Goal: Information Seeking & Learning: Check status

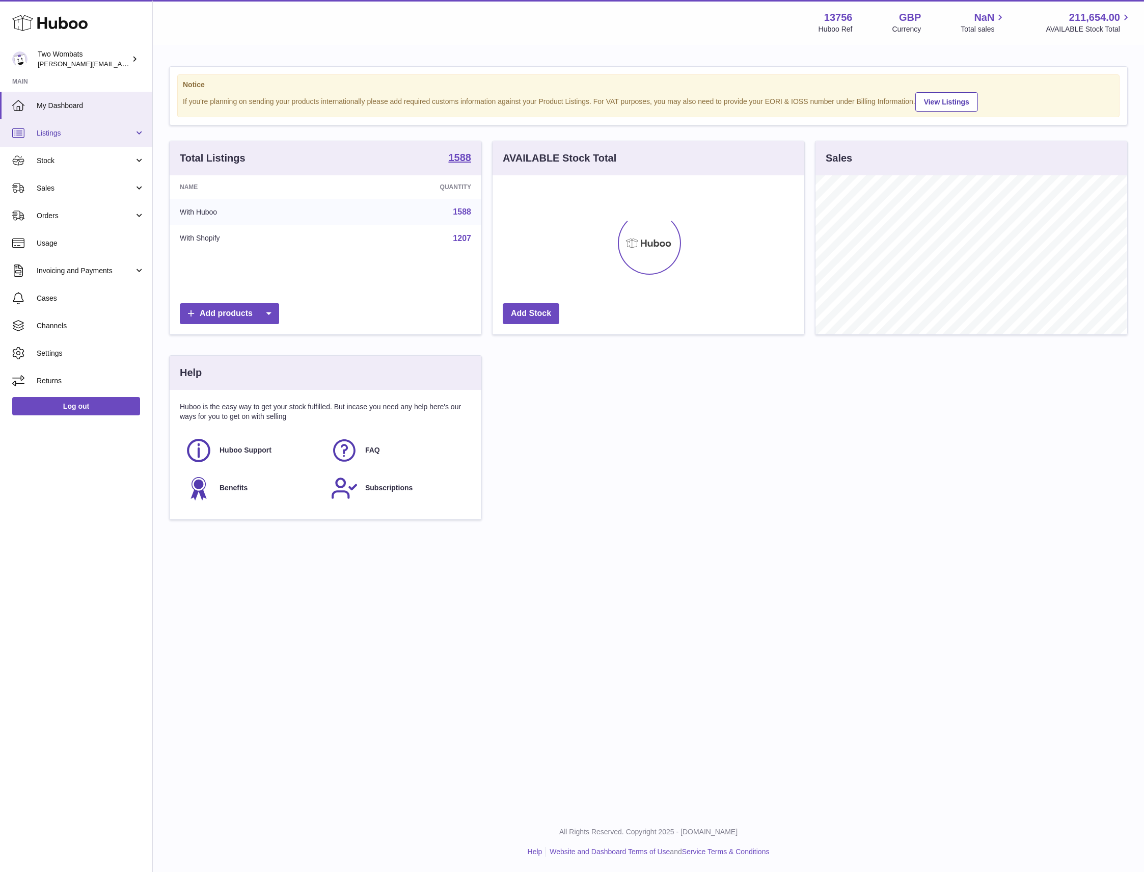
scroll to position [158, 311]
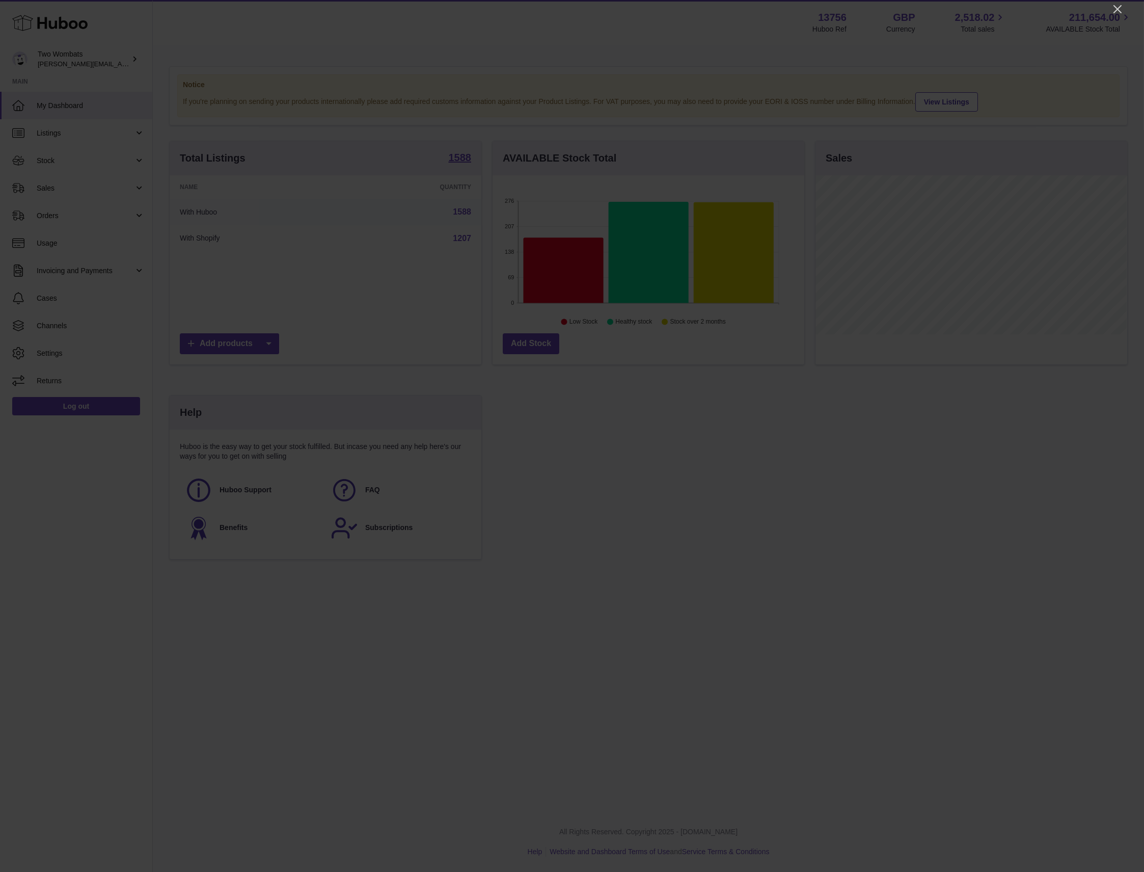
click at [1109, 5] on div at bounding box center [572, 436] width 1144 height 872
click at [1115, 5] on icon "Close" at bounding box center [1118, 9] width 12 height 12
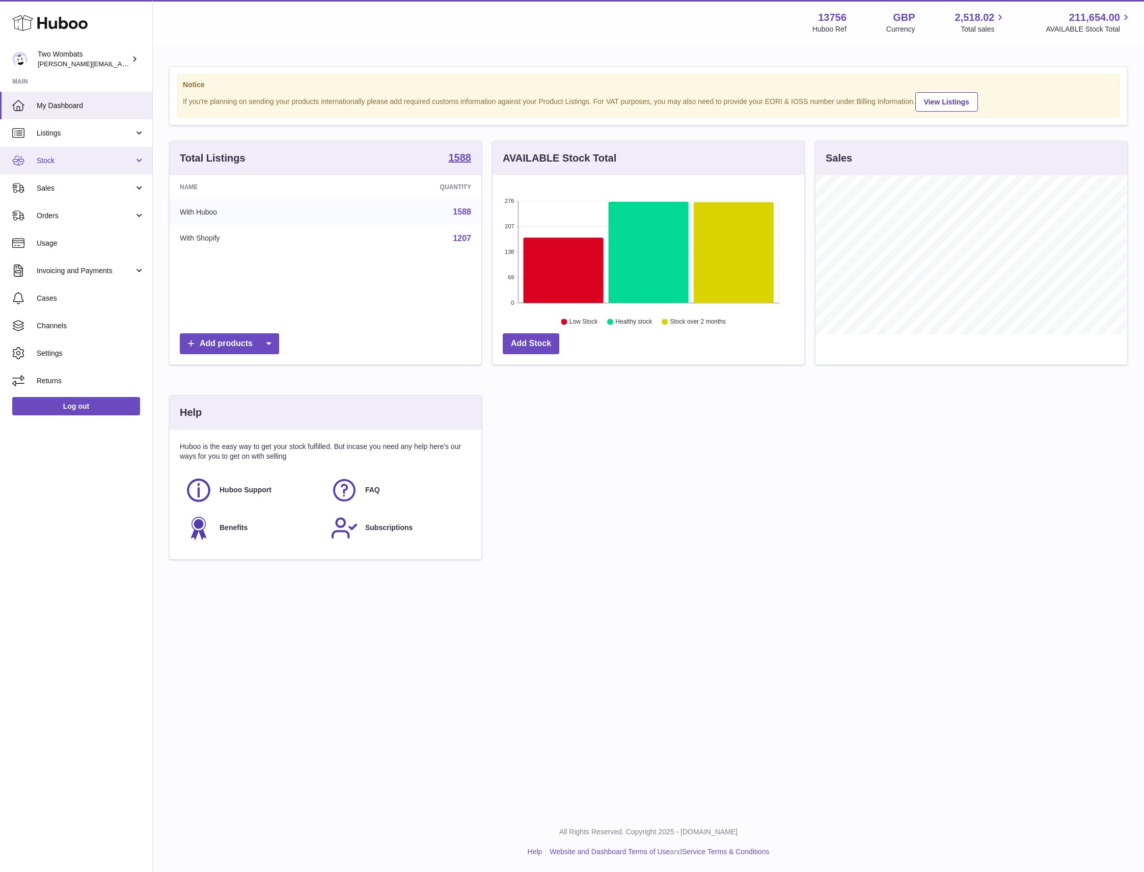
click at [73, 147] on link "Stock" at bounding box center [76, 161] width 152 height 28
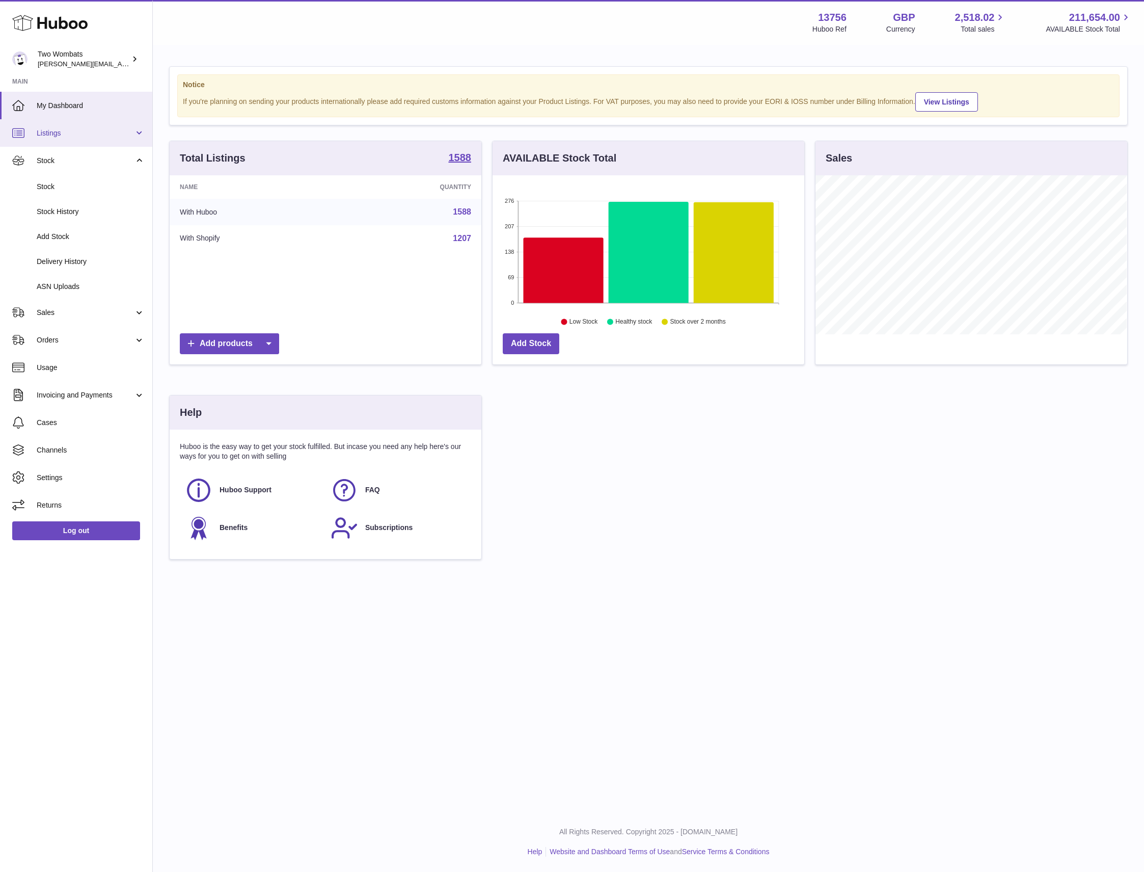
click at [80, 130] on span "Listings" at bounding box center [85, 133] width 97 height 10
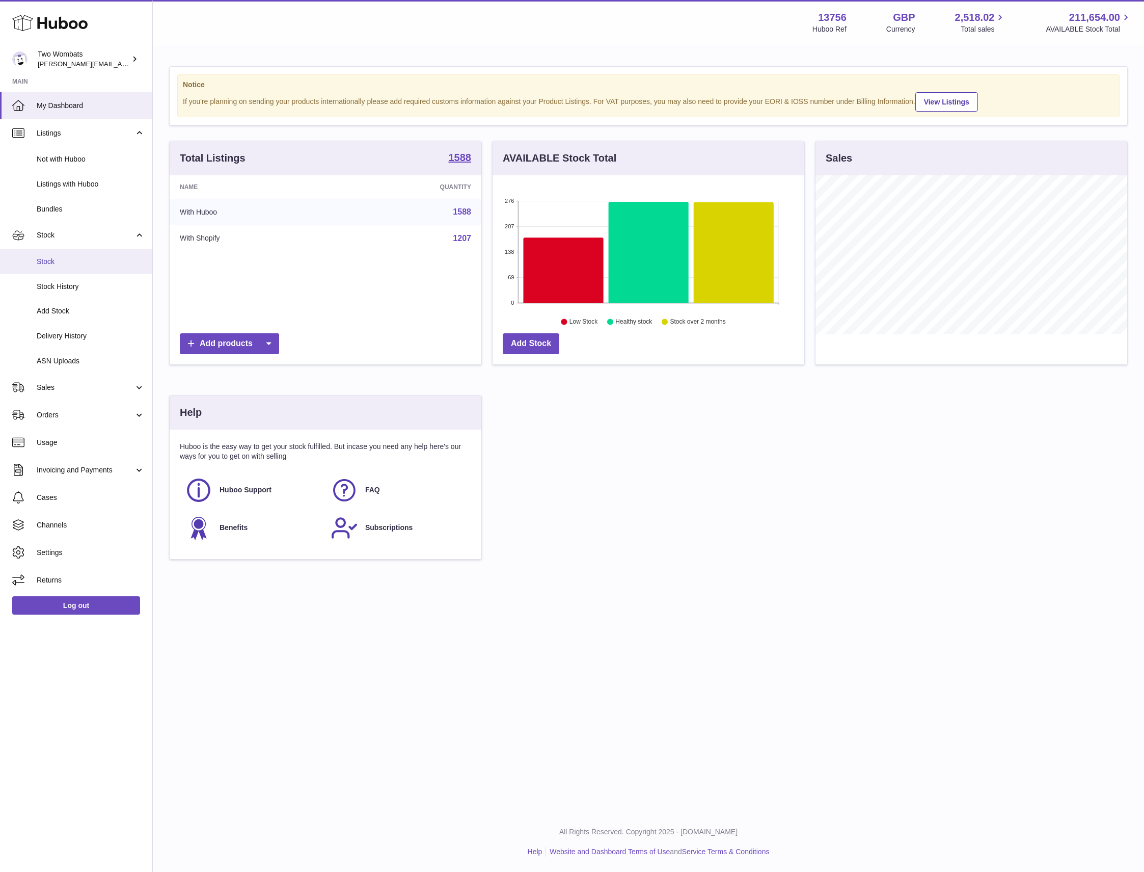
click at [73, 262] on span "Stock" at bounding box center [91, 262] width 108 height 10
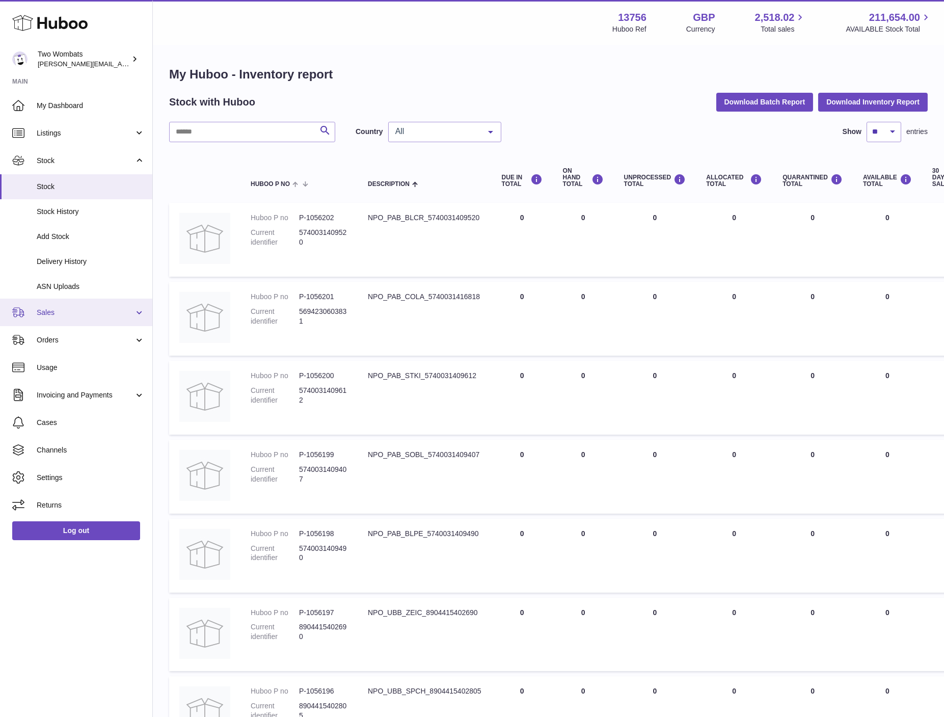
click at [81, 311] on span "Sales" at bounding box center [85, 313] width 97 height 10
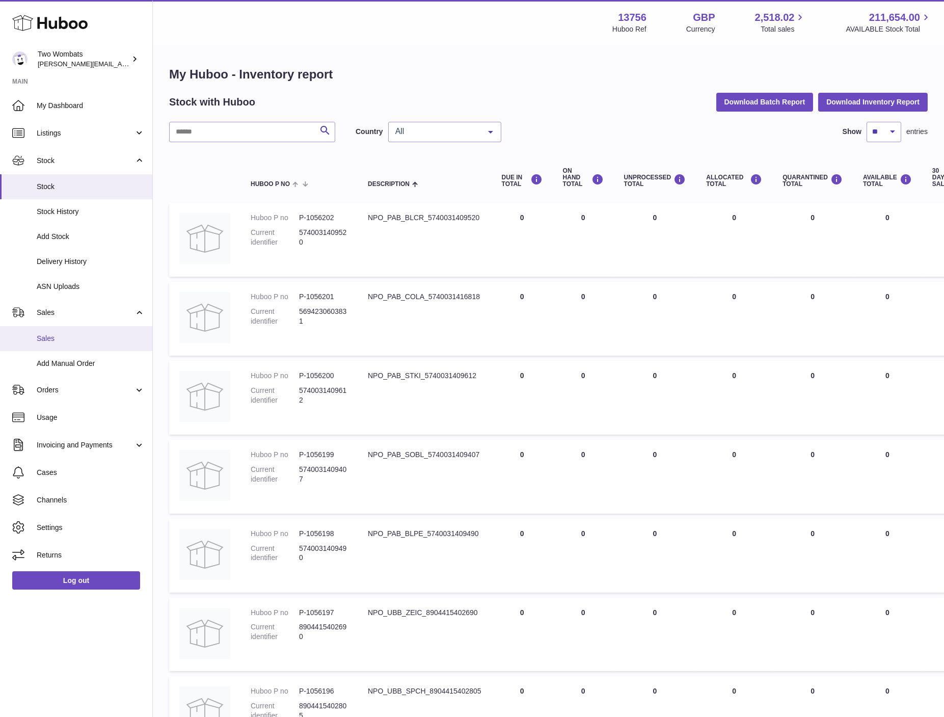
click at [85, 334] on span "Sales" at bounding box center [91, 339] width 108 height 10
drag, startPoint x: 169, startPoint y: 40, endPoint x: 164, endPoint y: 44, distance: 5.8
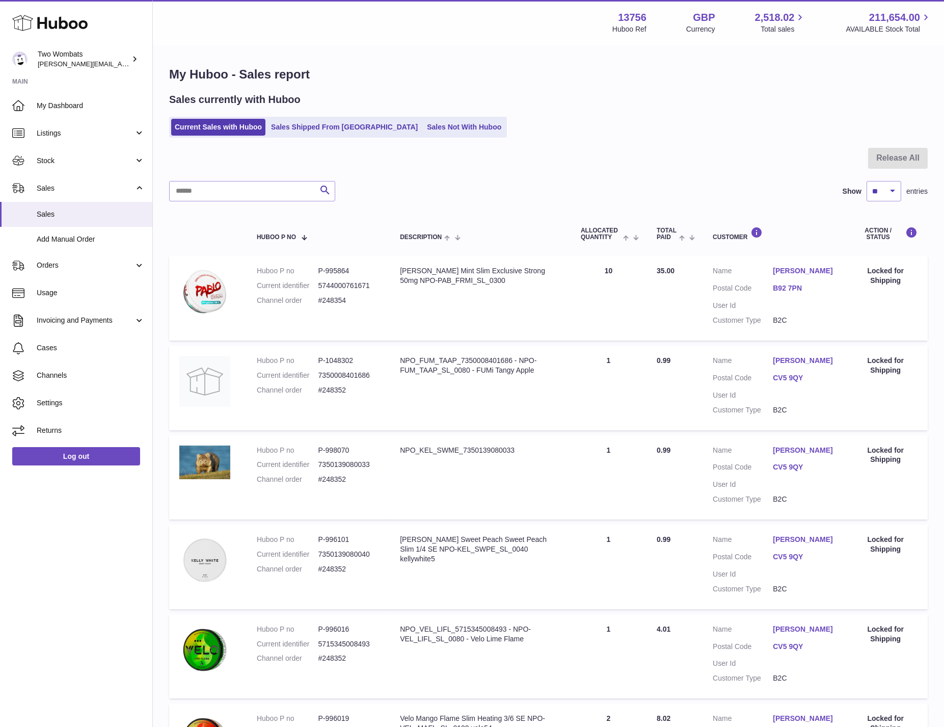
drag, startPoint x: 368, startPoint y: 49, endPoint x: 369, endPoint y: 54, distance: 5.2
click at [368, 49] on div "My Huboo - Sales report Sales currently with Huboo Current Sales with Huboo Sal…" at bounding box center [548, 621] width 791 height 1151
click at [423, 132] on link "Sales Not With Huboo" at bounding box center [464, 127] width 82 height 17
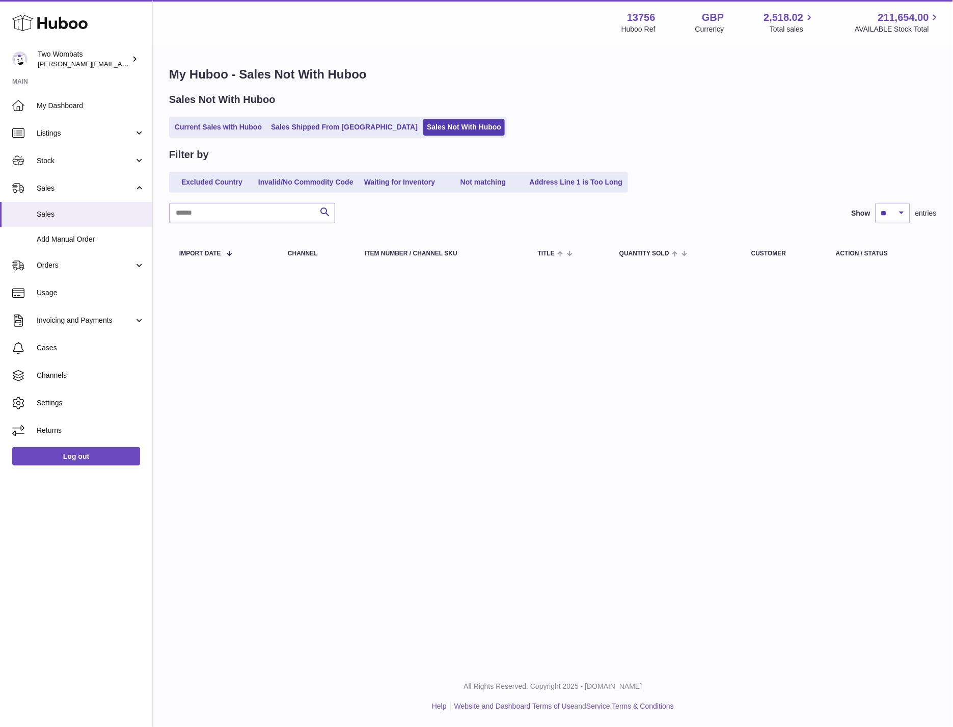
drag, startPoint x: 346, startPoint y: 47, endPoint x: 394, endPoint y: 35, distance: 49.4
drag, startPoint x: 394, startPoint y: 35, endPoint x: 361, endPoint y: 52, distance: 37.4
click at [389, 37] on div "Menu Huboo 13756 Huboo Ref GBP Currency 2,518.02 Total sales 211,654.00 AVAILAB…" at bounding box center [553, 22] width 801 height 45
click at [209, 128] on link "Current Sales with Huboo" at bounding box center [218, 127] width 94 height 17
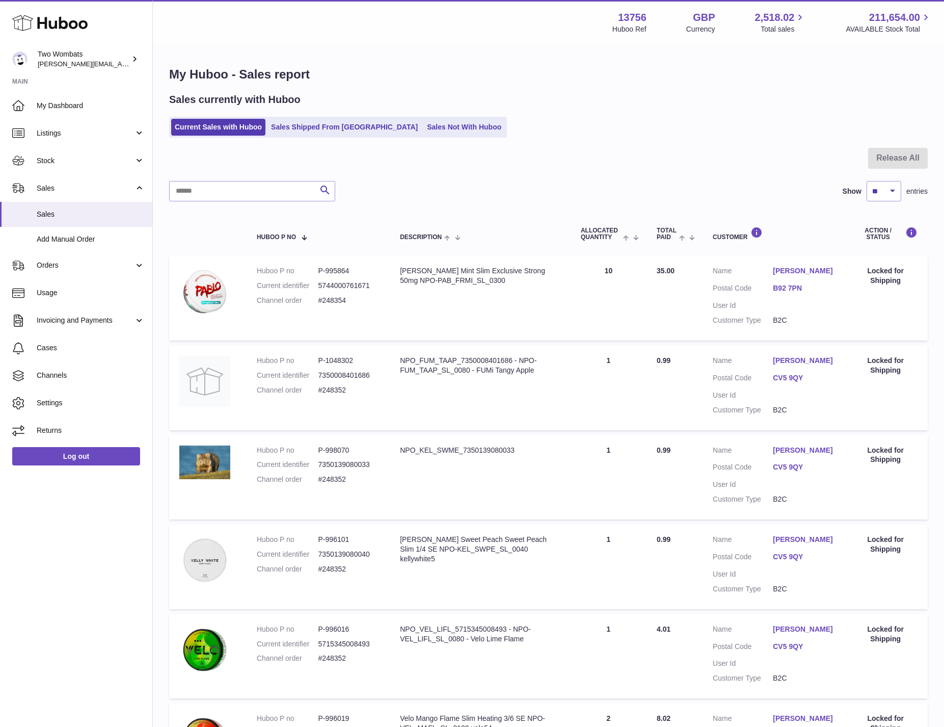
drag, startPoint x: 157, startPoint y: 47, endPoint x: 194, endPoint y: 45, distance: 36.2
click at [159, 47] on div "My Huboo - Sales report Sales currently with Huboo Current Sales with Huboo Sal…" at bounding box center [548, 621] width 791 height 1151
click at [337, 34] on div "Menu Huboo 13756 Huboo Ref GBP Currency 2,518.02 Total sales 211,654.00 AVAILAB…" at bounding box center [548, 22] width 791 height 45
click at [447, 120] on link "Sales Not With Huboo" at bounding box center [464, 127] width 82 height 17
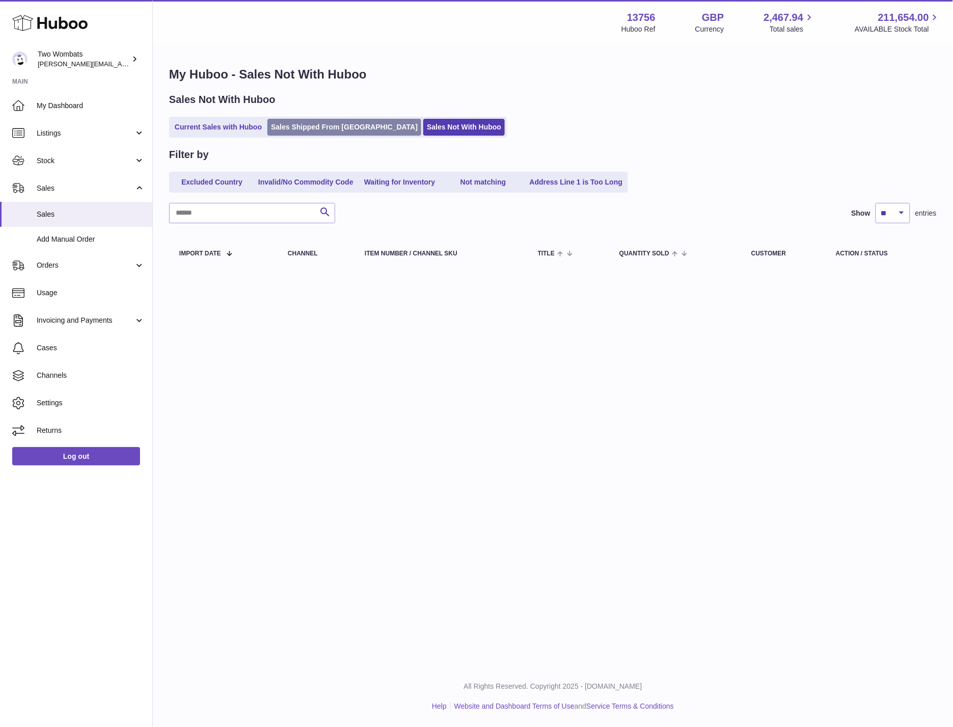
click at [328, 127] on link "Sales Shipped From [GEOGRAPHIC_DATA]" at bounding box center [345, 127] width 154 height 17
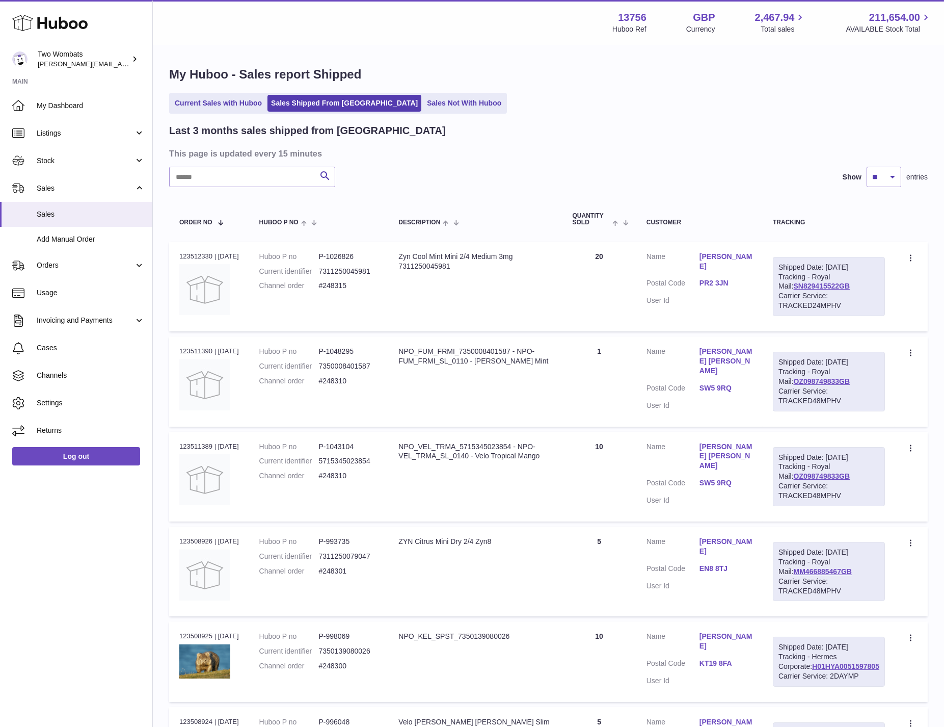
click at [426, 128] on div "Last 3 months sales shipped from [GEOGRAPHIC_DATA]" at bounding box center [548, 131] width 759 height 14
click at [423, 95] on link "Sales Not With Huboo" at bounding box center [464, 103] width 82 height 17
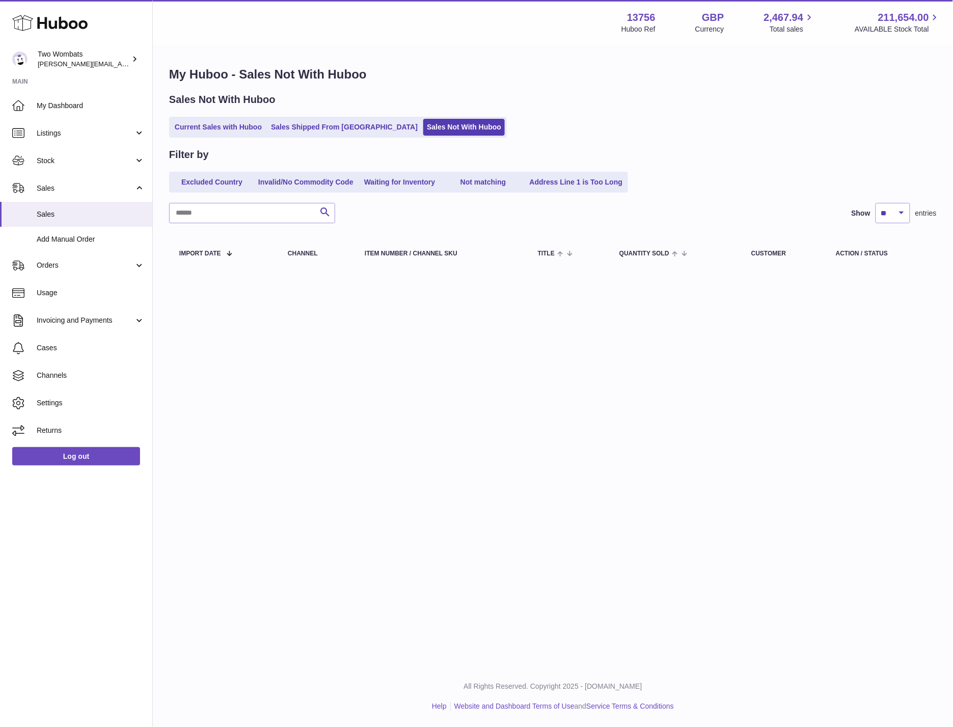
drag, startPoint x: 326, startPoint y: 39, endPoint x: 365, endPoint y: 41, distance: 39.3
drag, startPoint x: 365, startPoint y: 41, endPoint x: 267, endPoint y: 47, distance: 98.1
drag, startPoint x: 267, startPoint y: 47, endPoint x: 161, endPoint y: 58, distance: 106.5
drag, startPoint x: 161, startPoint y: 58, endPoint x: 273, endPoint y: 54, distance: 112.2
drag, startPoint x: 273, startPoint y: 54, endPoint x: 369, endPoint y: 59, distance: 95.9
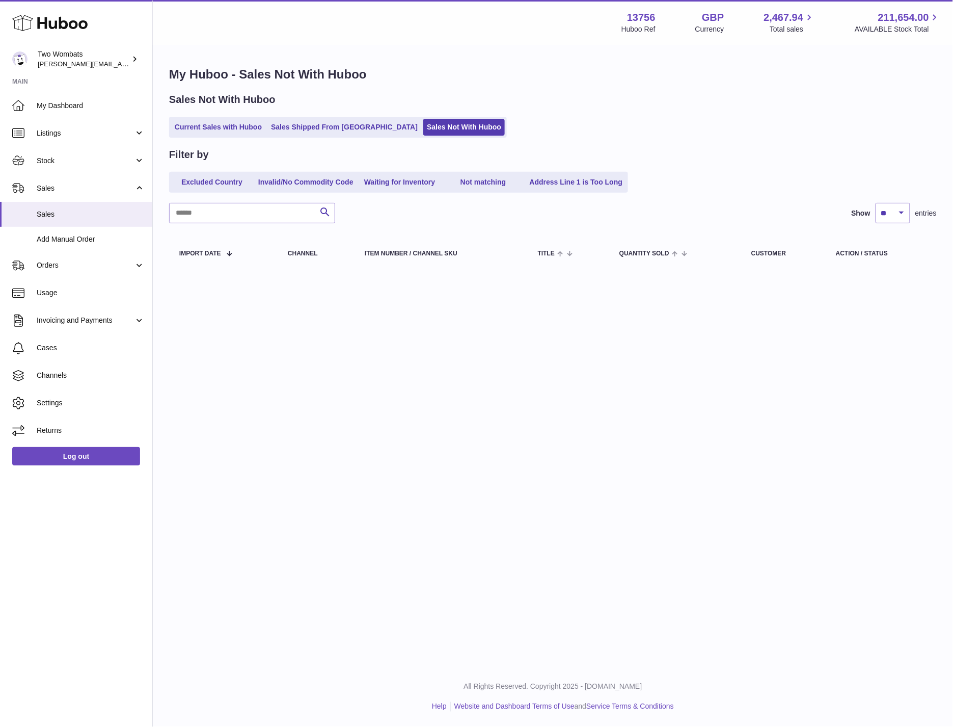
drag, startPoint x: 369, startPoint y: 59, endPoint x: 445, endPoint y: 55, distance: 76.1
drag, startPoint x: 445, startPoint y: 55, endPoint x: 527, endPoint y: 63, distance: 83.0
drag, startPoint x: 527, startPoint y: 63, endPoint x: 634, endPoint y: 56, distance: 107.3
drag, startPoint x: 634, startPoint y: 56, endPoint x: 623, endPoint y: 63, distance: 13.6
click at [623, 63] on div "My Huboo - Sales Not With Huboo Sales Not With Huboo Current Sales with Huboo S…" at bounding box center [553, 169] width 801 height 247
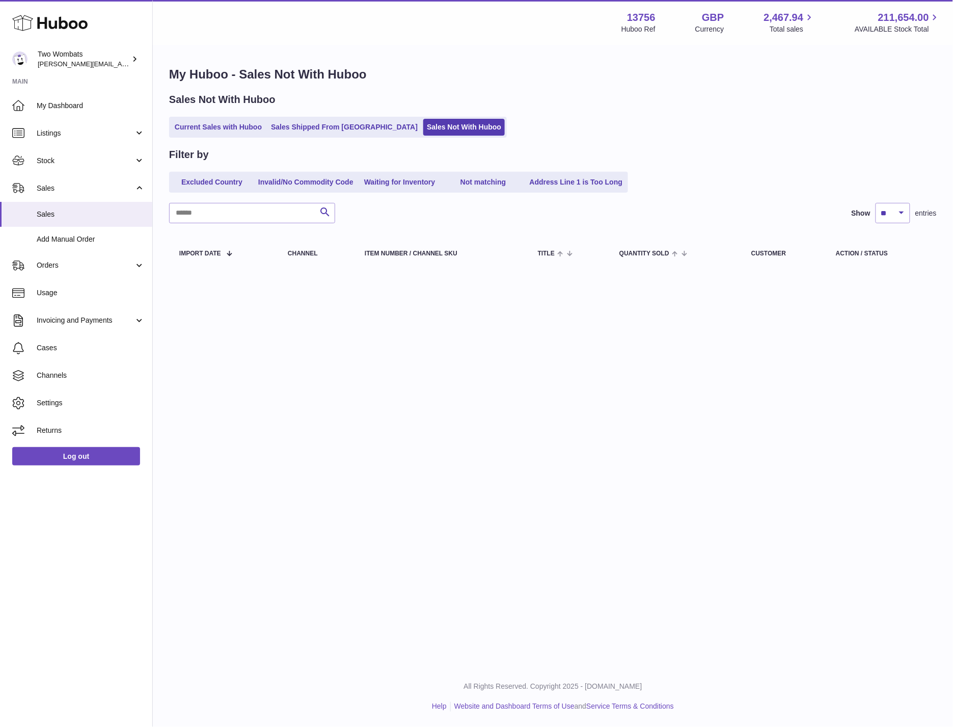
drag, startPoint x: 360, startPoint y: 341, endPoint x: 349, endPoint y: 320, distance: 23.7
click at [360, 341] on div "Menu Huboo 13756 Huboo Ref GBP Currency 2,467.94 Total sales 211,654.00 AVAILAB…" at bounding box center [553, 333] width 801 height 666
